Goal: Transaction & Acquisition: Purchase product/service

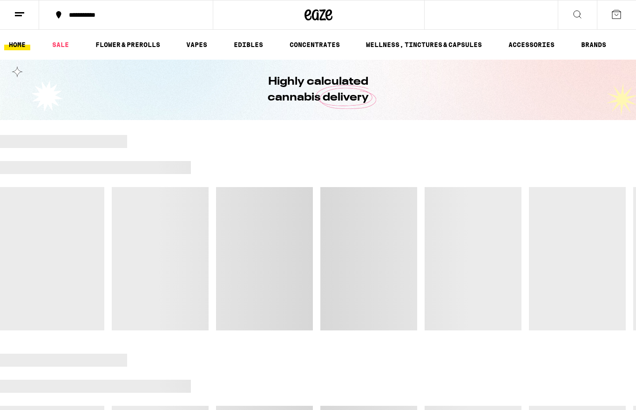
click at [205, 43] on link "VAPES" at bounding box center [197, 44] width 30 height 11
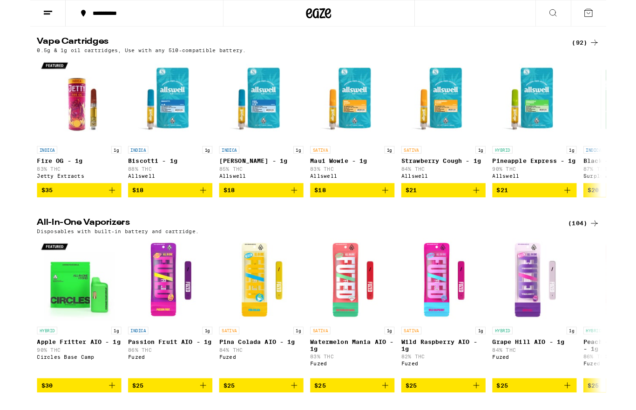
scroll to position [305, 0]
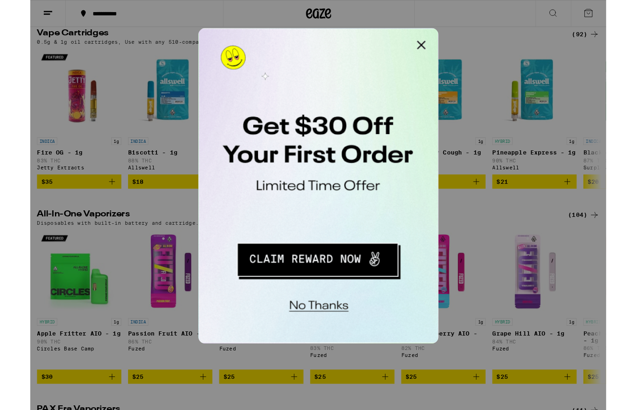
click at [316, 41] on button "Close Modal" at bounding box center [316, 37] width 19 height 19
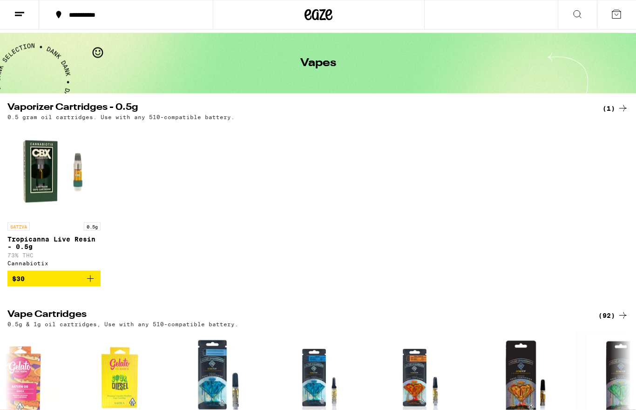
scroll to position [0, 0]
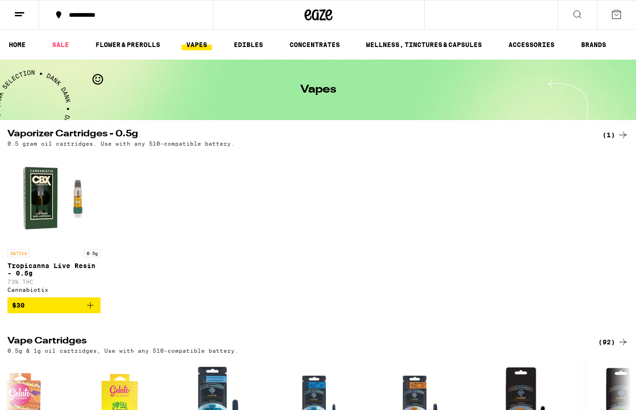
click at [129, 44] on link "FLOWER & PREROLLS" at bounding box center [128, 44] width 74 height 11
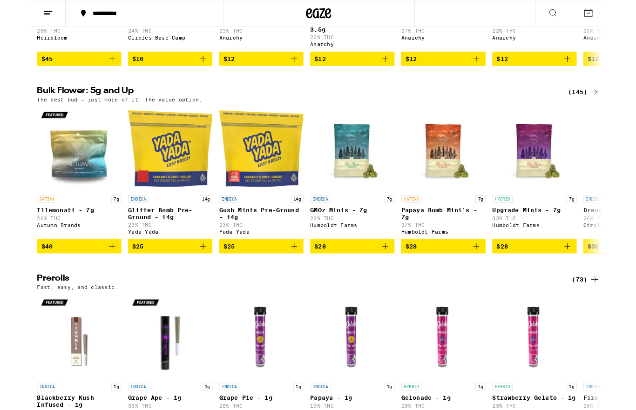
scroll to position [248, 0]
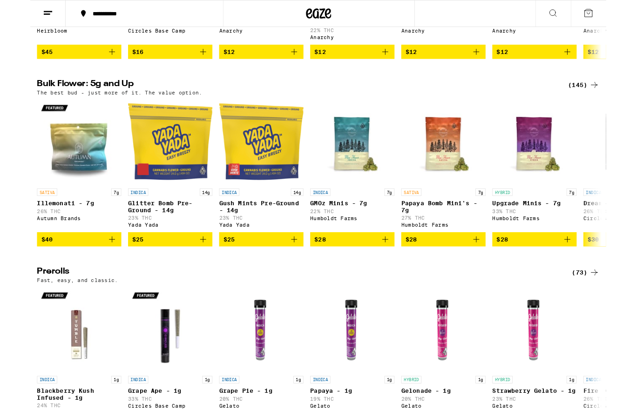
click at [158, 191] on img "Open page for Glitter Bomb Pre-Ground - 14g from Yada Yada" at bounding box center [154, 156] width 93 height 93
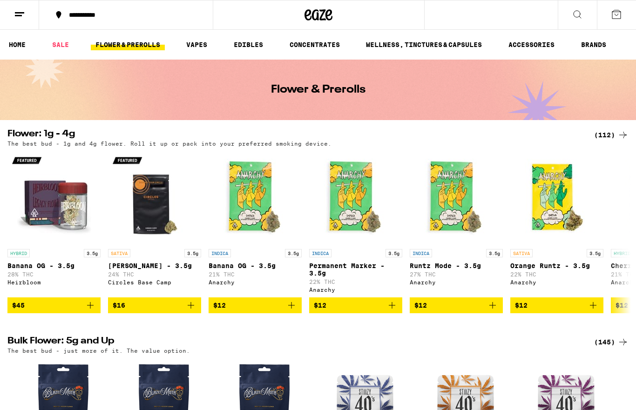
click at [244, 44] on link "EDIBLES" at bounding box center [248, 44] width 39 height 11
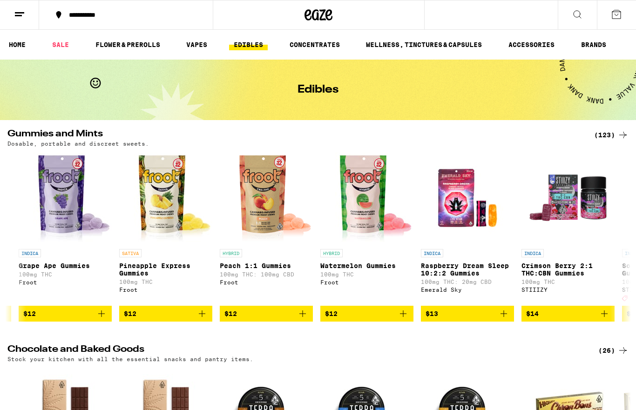
click at [194, 42] on link "VAPES" at bounding box center [197, 44] width 30 height 11
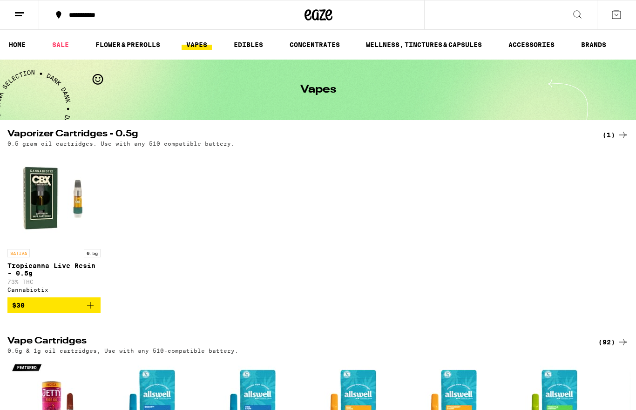
click at [58, 46] on link "SALE" at bounding box center [61, 44] width 26 height 11
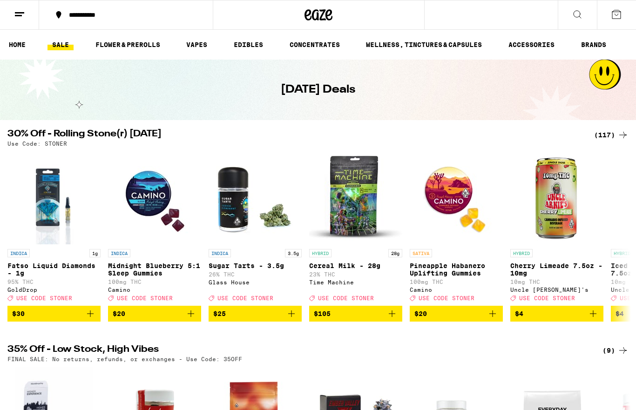
click at [577, 14] on icon at bounding box center [577, 14] width 11 height 11
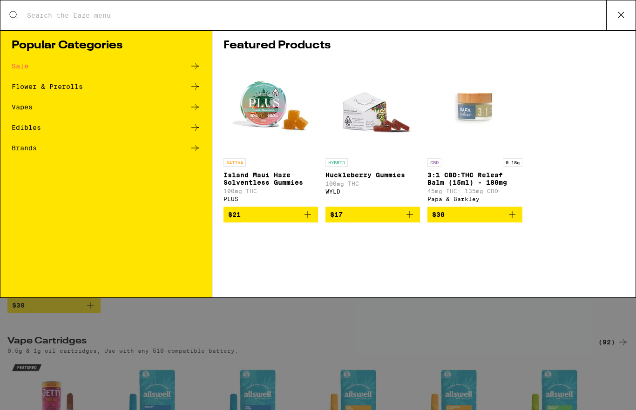
click at [21, 72] on div "Sale" at bounding box center [106, 66] width 189 height 11
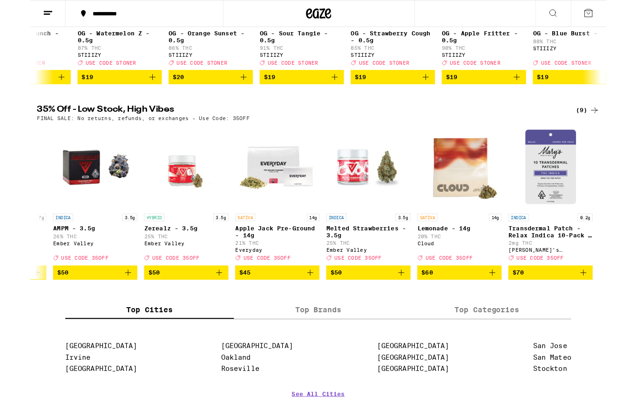
scroll to position [0, 284]
click at [315, 353] on label "Top Brands" at bounding box center [318, 343] width 186 height 20
click at [0, 0] on input "Top Brands" at bounding box center [0, 0] width 0 height 0
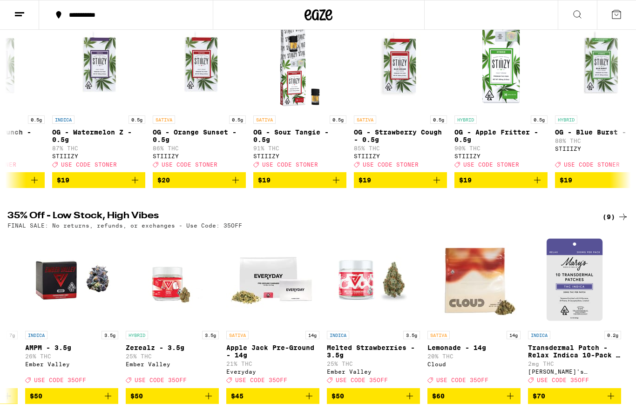
scroll to position [0, 0]
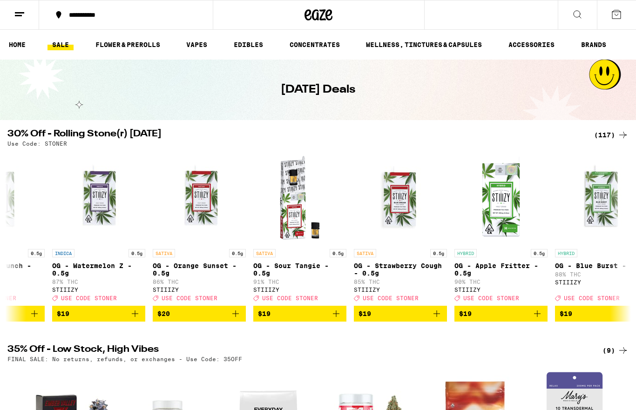
click at [319, 41] on link "CONCENTRATES" at bounding box center [315, 44] width 60 height 11
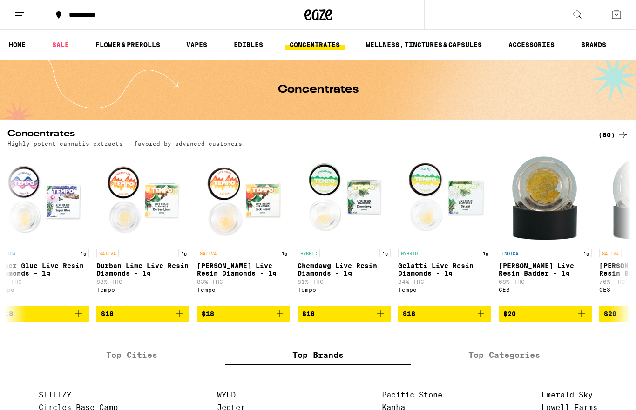
scroll to position [0, 1723]
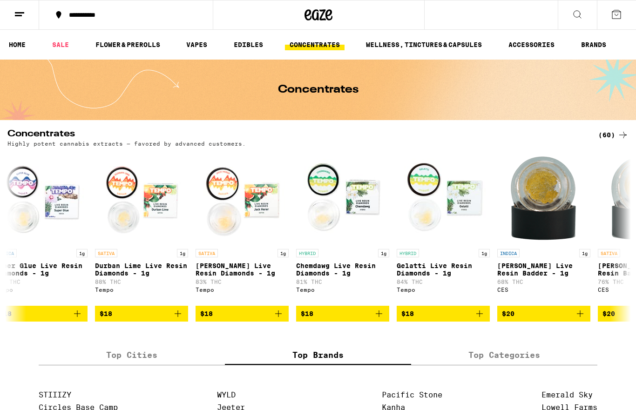
click at [452, 35] on ul "HOME SALE FLOWER & PREROLLS VAPES EDIBLES CONCENTRATES WELLNESS, TINCTURES & CA…" at bounding box center [318, 45] width 636 height 30
click at [416, 41] on link "WELLNESS, TINCTURES & CAPSULES" at bounding box center [423, 44] width 125 height 11
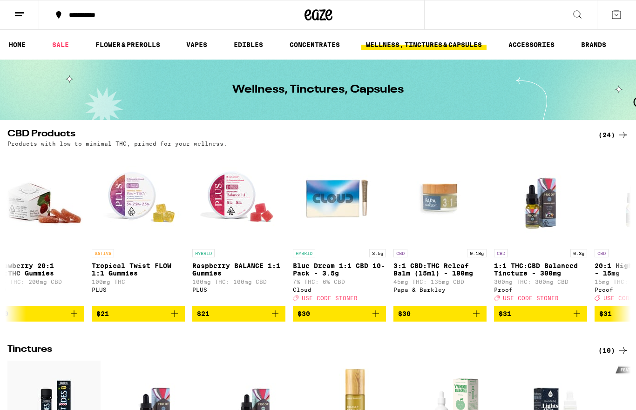
click at [251, 40] on link "EDIBLES" at bounding box center [248, 44] width 39 height 11
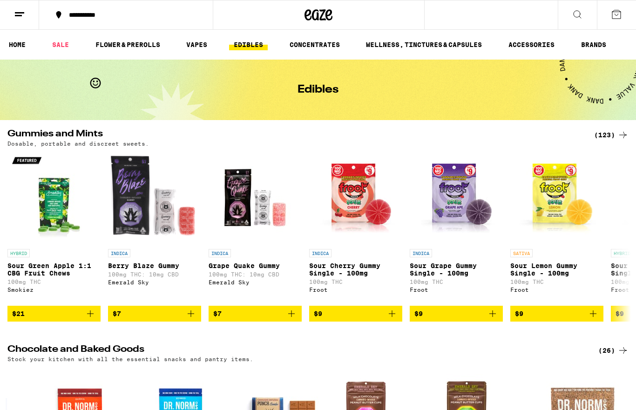
click at [139, 40] on link "FLOWER & PREROLLS" at bounding box center [128, 44] width 74 height 11
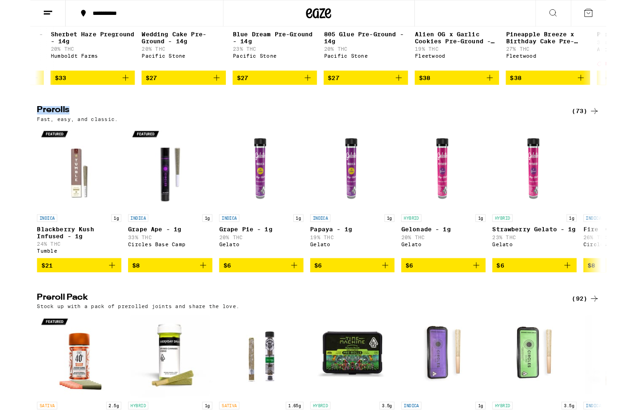
scroll to position [436, 0]
click at [405, 341] on div "Stock up with a pack of prerolled joints and share the love." at bounding box center [317, 338] width 621 height 6
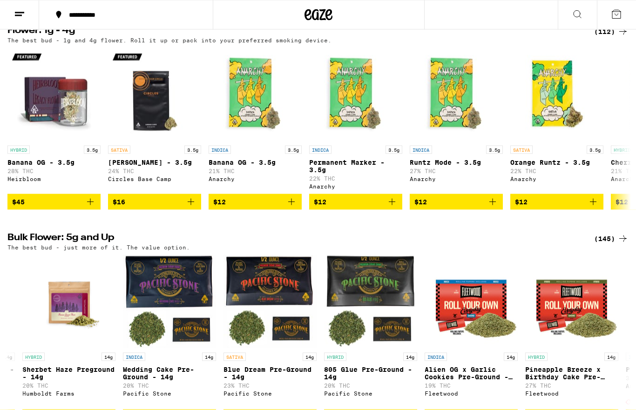
scroll to position [0, 0]
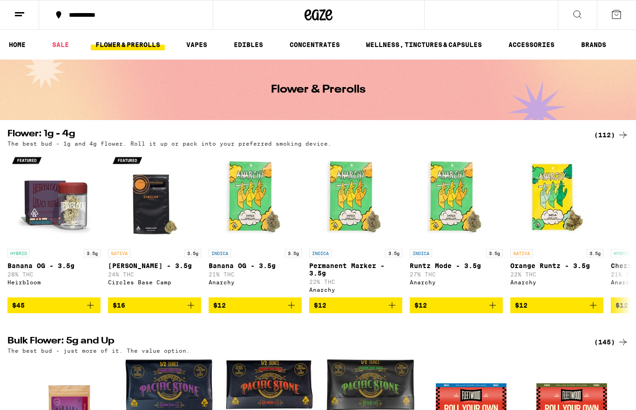
click at [197, 50] on link "VAPES" at bounding box center [197, 44] width 30 height 11
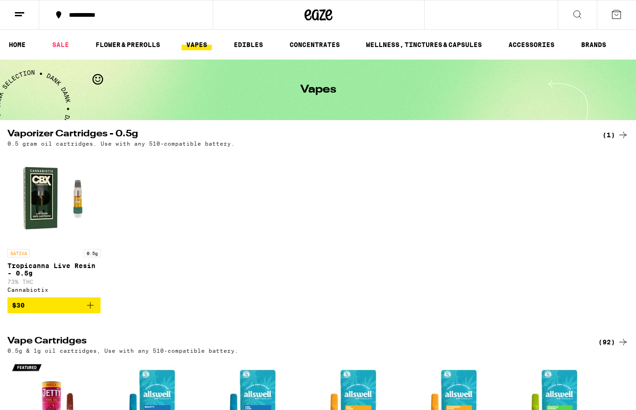
click at [546, 34] on ul "HOME SALE FLOWER & PREROLLS VAPES EDIBLES CONCENTRATES WELLNESS, TINCTURES & CA…" at bounding box center [318, 45] width 636 height 30
click at [535, 46] on link "ACCESSORIES" at bounding box center [531, 44] width 55 height 11
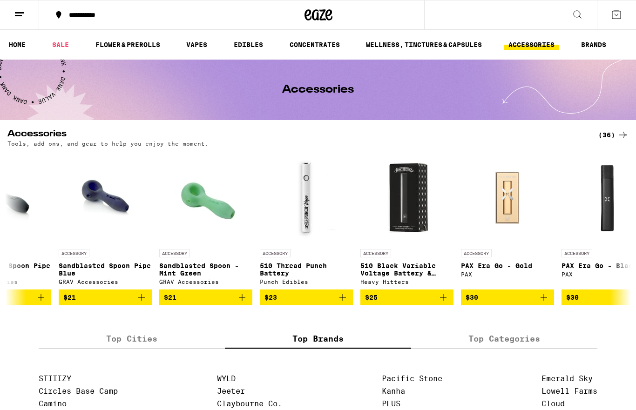
scroll to position [0, 1960]
click at [201, 45] on link "VAPES" at bounding box center [197, 44] width 30 height 11
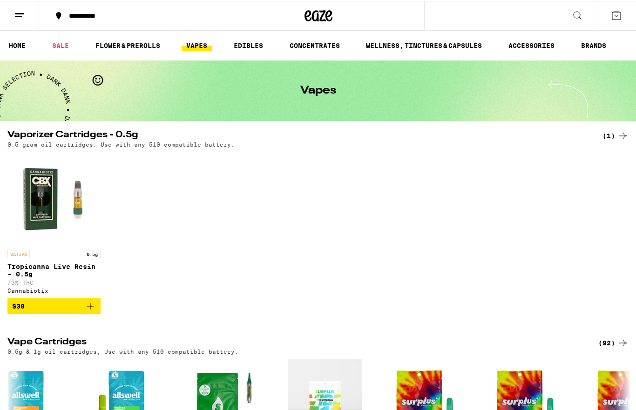
scroll to position [0, 90]
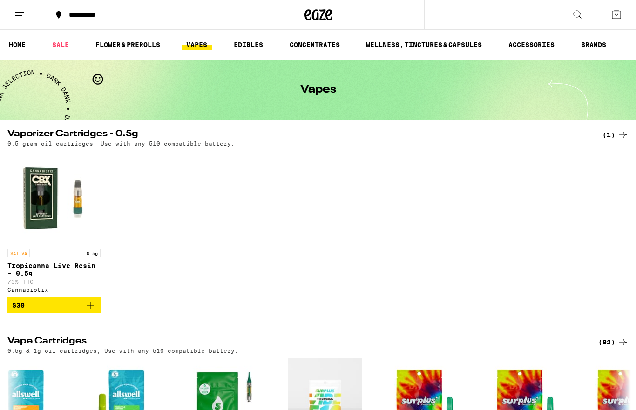
click at [65, 48] on link "SALE" at bounding box center [61, 44] width 26 height 11
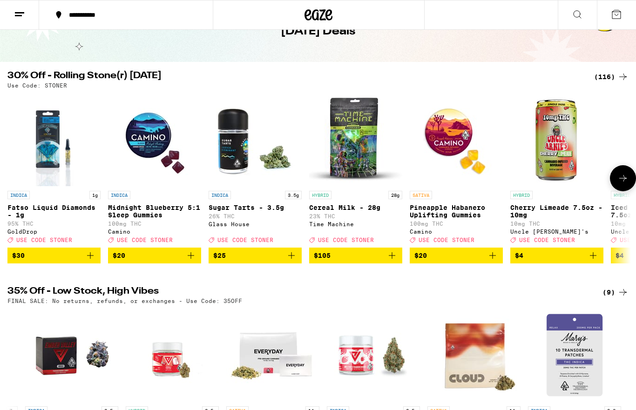
click at [49, 154] on img "Open page for Fatso Liquid Diamonds - 1g from GoldDrop" at bounding box center [54, 139] width 75 height 93
click at [350, 147] on img "Open page for Cereal Milk - 28g from Time Machine" at bounding box center [355, 139] width 93 height 93
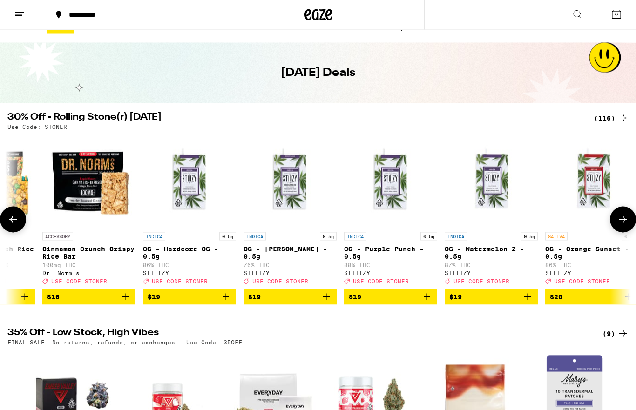
scroll to position [0, 2380]
